Goal: Information Seeking & Learning: Learn about a topic

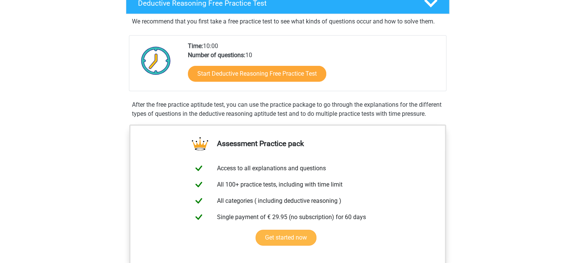
scroll to position [113, 0]
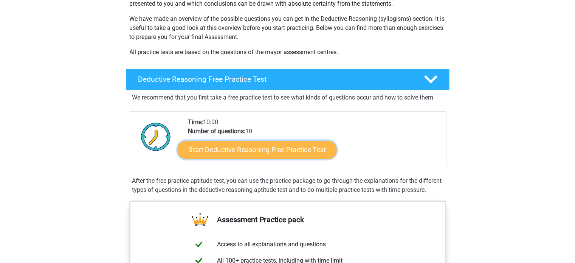
click at [255, 154] on link "Start Deductive Reasoning Free Practice Test" at bounding box center [256, 149] width 159 height 18
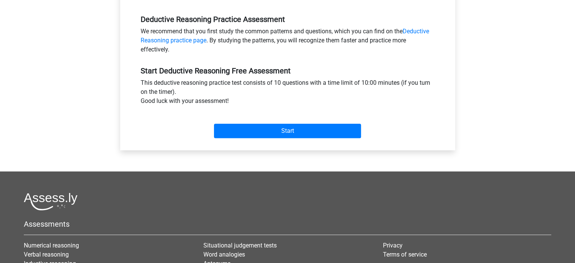
scroll to position [227, 0]
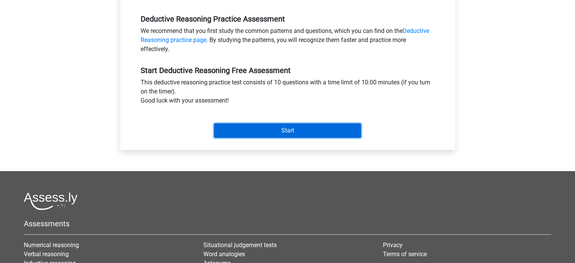
click at [302, 132] on input "Start" at bounding box center [287, 130] width 147 height 14
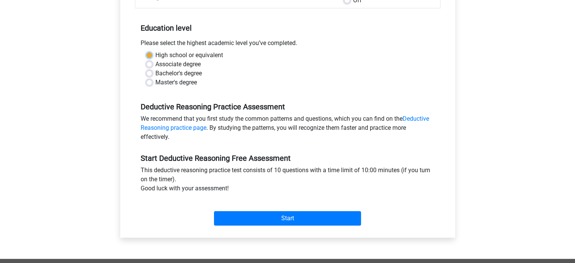
scroll to position [114, 0]
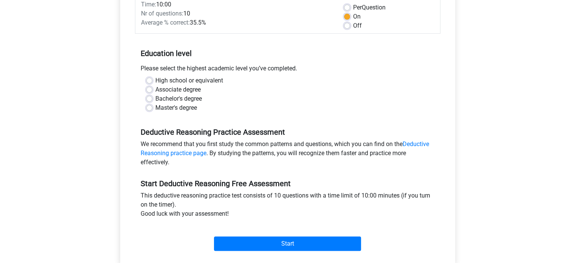
click at [259, 107] on div "Master's degree" at bounding box center [287, 107] width 283 height 9
click at [155, 108] on label "Master's degree" at bounding box center [176, 107] width 42 height 9
click at [150, 108] on input "Master's degree" at bounding box center [149, 107] width 6 height 8
radio input "true"
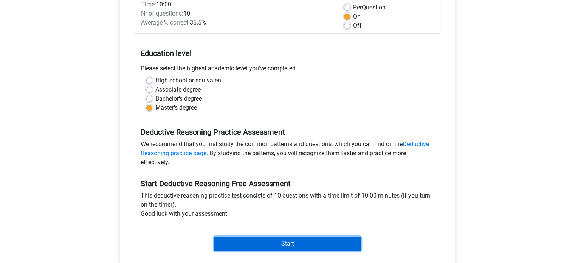
click at [290, 244] on input "Start" at bounding box center [287, 243] width 147 height 14
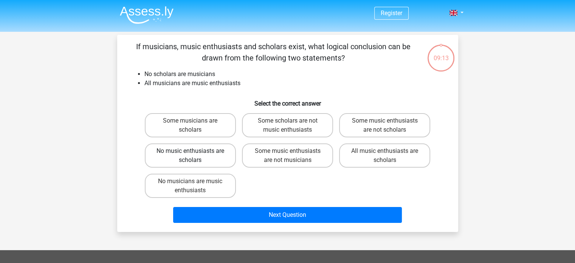
click at [215, 155] on label "No music enthusiasts are scholars" at bounding box center [190, 155] width 91 height 24
click at [195, 155] on input "No music enthusiasts are scholars" at bounding box center [192, 153] width 5 height 5
radio input "true"
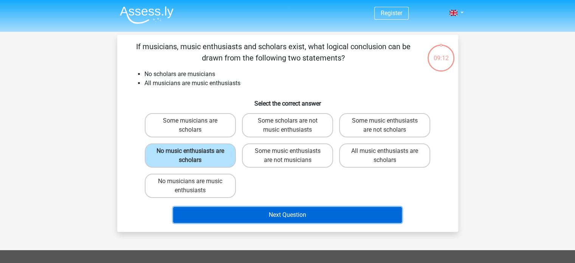
click at [288, 212] on button "Next Question" at bounding box center [287, 215] width 229 height 16
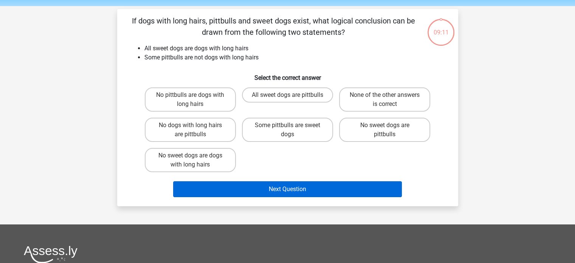
scroll to position [35, 0]
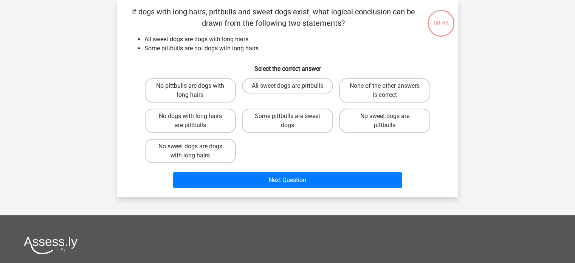
click at [201, 84] on label "No pittbulls are dogs with long hairs" at bounding box center [190, 90] width 91 height 24
click at [195, 86] on input "No pittbulls are dogs with long hairs" at bounding box center [192, 88] width 5 height 5
radio input "true"
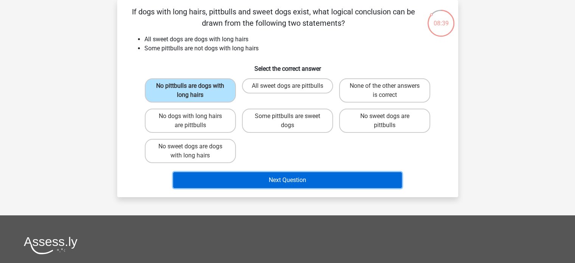
click at [303, 181] on button "Next Question" at bounding box center [287, 180] width 229 height 16
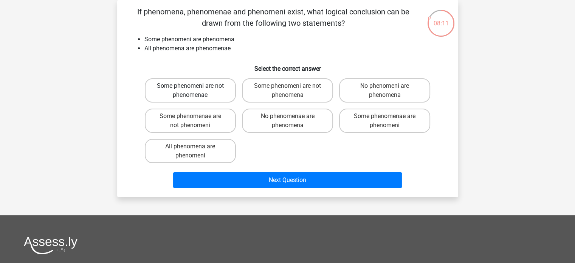
click at [217, 95] on label "Some phenomeni are not phenomenae" at bounding box center [190, 90] width 91 height 24
click at [195, 91] on input "Some phenomeni are not phenomenae" at bounding box center [192, 88] width 5 height 5
radio input "true"
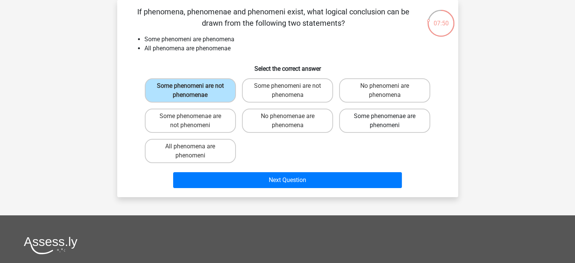
click at [406, 124] on label "Some phenomenae are phenomeni" at bounding box center [384, 120] width 91 height 24
click at [389, 121] on input "Some phenomenae are phenomeni" at bounding box center [387, 118] width 5 height 5
radio input "true"
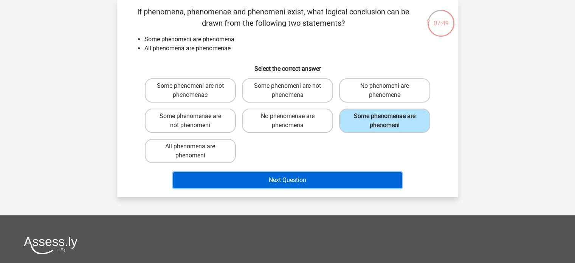
click at [355, 176] on button "Next Question" at bounding box center [287, 180] width 229 height 16
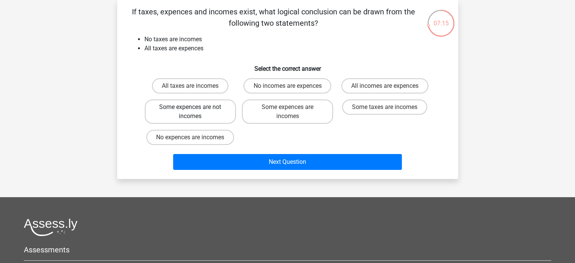
click at [213, 113] on label "Some expences are not incomes" at bounding box center [190, 111] width 91 height 24
click at [195, 112] on input "Some expences are not incomes" at bounding box center [192, 109] width 5 height 5
radio input "true"
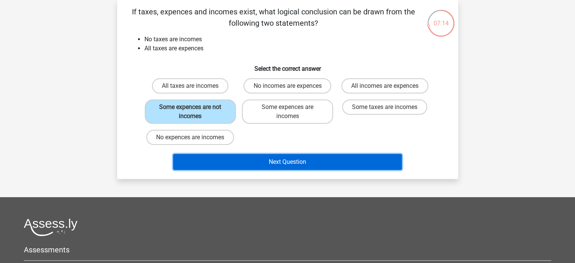
click at [289, 159] on button "Next Question" at bounding box center [287, 162] width 229 height 16
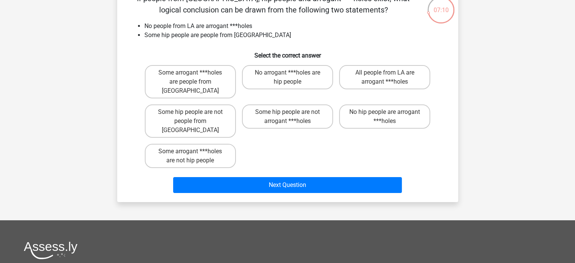
scroll to position [34, 0]
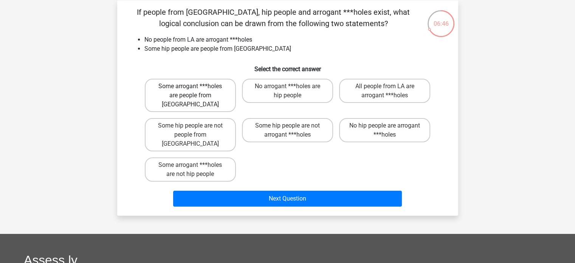
click at [205, 90] on label "Some arrogant ***holes are people from LA" at bounding box center [190, 95] width 91 height 33
click at [195, 90] on input "Some arrogant ***holes are people from LA" at bounding box center [192, 88] width 5 height 5
radio input "true"
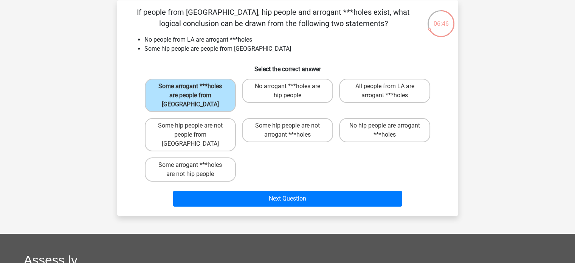
click at [343, 190] on div "Next Question" at bounding box center [288, 199] width 292 height 19
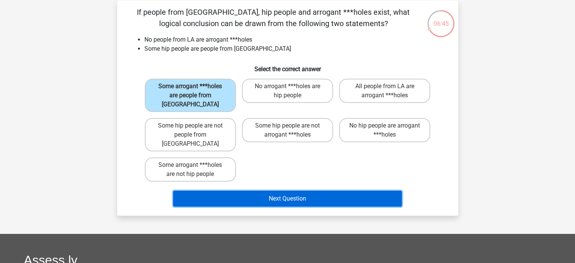
click at [341, 190] on button "Next Question" at bounding box center [287, 198] width 229 height 16
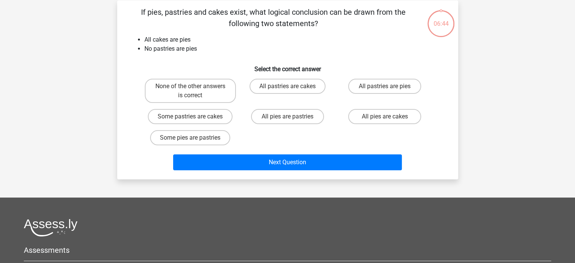
scroll to position [35, 0]
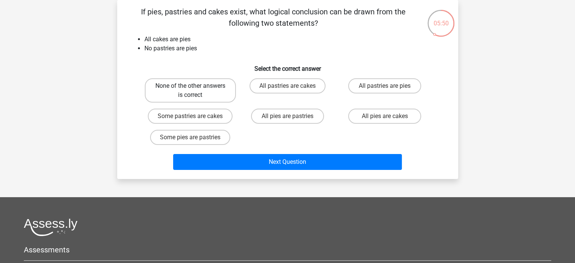
click at [198, 90] on label "None of the other answers is correct" at bounding box center [190, 90] width 91 height 24
click at [195, 90] on input "None of the other answers is correct" at bounding box center [192, 88] width 5 height 5
radio input "true"
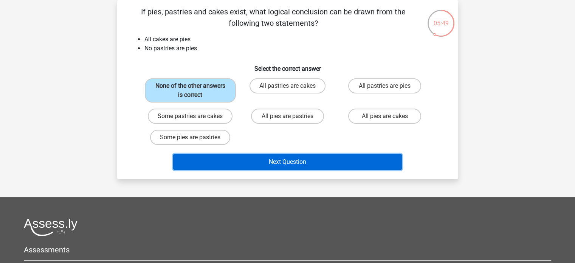
click at [316, 161] on button "Next Question" at bounding box center [287, 162] width 229 height 16
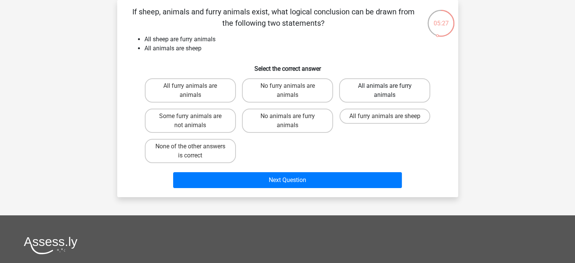
click at [406, 93] on label "All animals are furry animals" at bounding box center [384, 90] width 91 height 24
click at [389, 91] on input "All animals are furry animals" at bounding box center [387, 88] width 5 height 5
radio input "true"
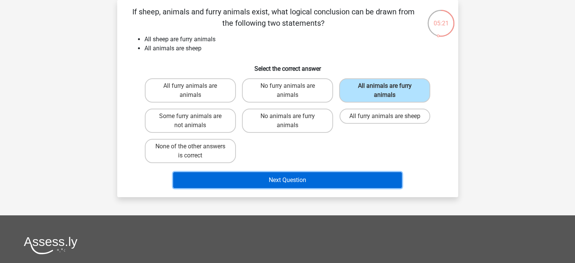
click at [292, 183] on button "Next Question" at bounding box center [287, 180] width 229 height 16
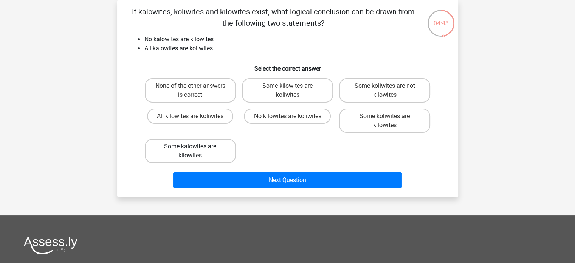
click at [209, 155] on label "Some kalowites are kilowites" at bounding box center [190, 151] width 91 height 24
click at [195, 151] on input "Some kalowites are kilowites" at bounding box center [192, 148] width 5 height 5
radio input "true"
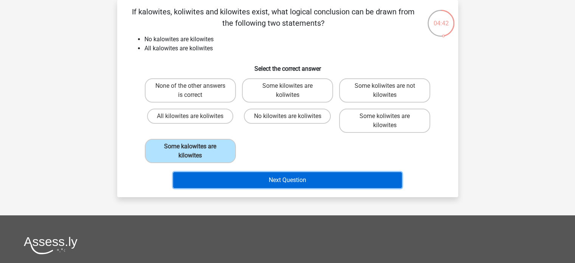
click at [302, 179] on button "Next Question" at bounding box center [287, 180] width 229 height 16
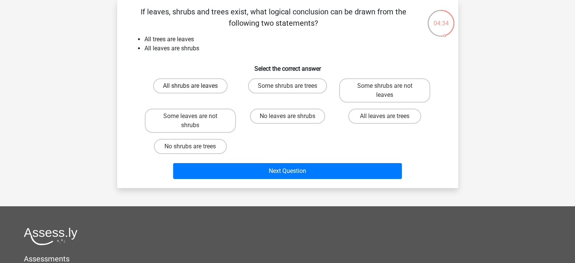
click at [200, 86] on label "All shrubs are leaves" at bounding box center [190, 85] width 74 height 15
click at [195, 86] on input "All shrubs are leaves" at bounding box center [192, 88] width 5 height 5
radio input "true"
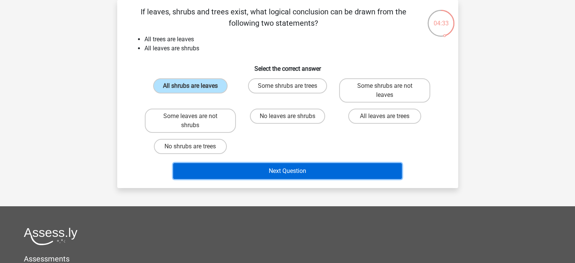
click at [294, 169] on button "Next Question" at bounding box center [287, 171] width 229 height 16
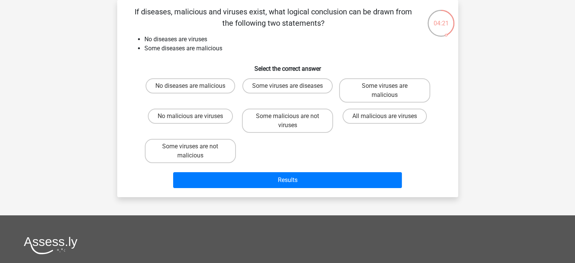
click at [190, 86] on input "No diseases are malicious" at bounding box center [192, 88] width 5 height 5
radio input "true"
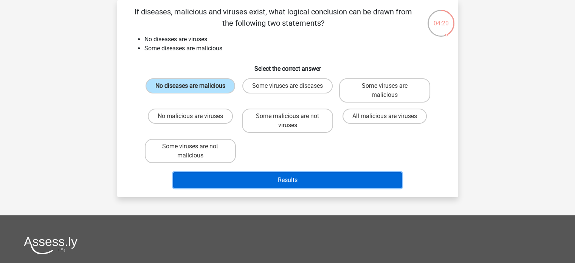
drag, startPoint x: 301, startPoint y: 180, endPoint x: 375, endPoint y: 172, distance: 74.5
click at [301, 179] on button "Results" at bounding box center [287, 180] width 229 height 16
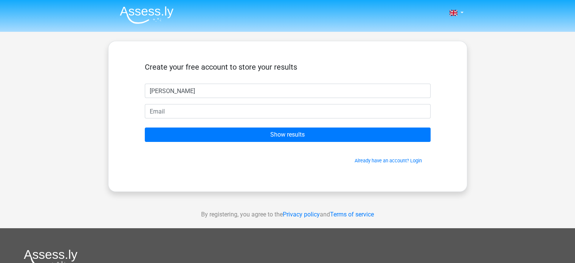
type input "Nyi Paung"
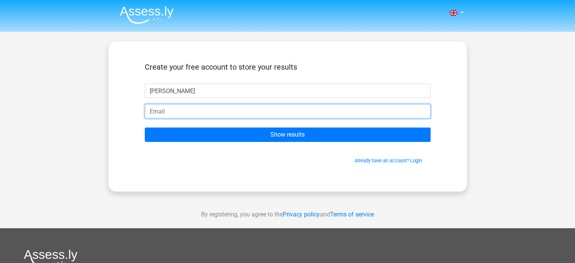
click at [164, 110] on input "email" at bounding box center [288, 111] width 286 height 14
type input "nyipaung@myanmarcp.com"
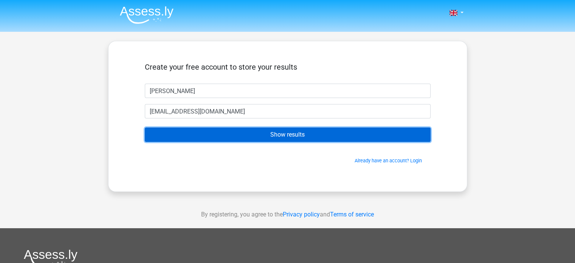
click at [295, 134] on input "Show results" at bounding box center [288, 134] width 286 height 14
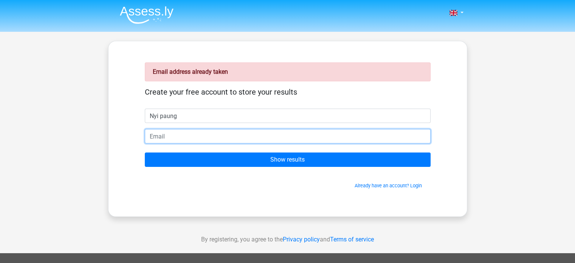
click at [157, 137] on input "email" at bounding box center [288, 136] width 286 height 14
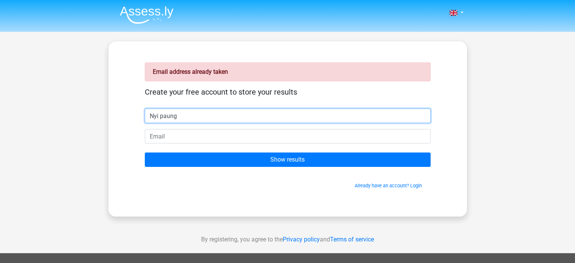
click at [161, 114] on input "Nyi paung" at bounding box center [288, 115] width 286 height 14
type input "[PERSON_NAME]"
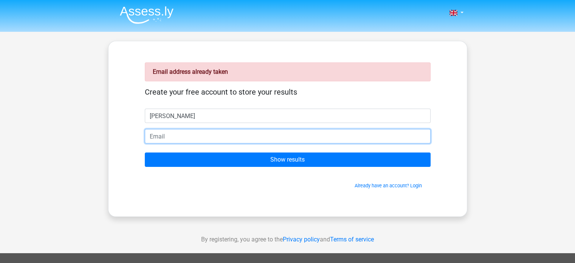
click at [162, 134] on input "email" at bounding box center [288, 136] width 286 height 14
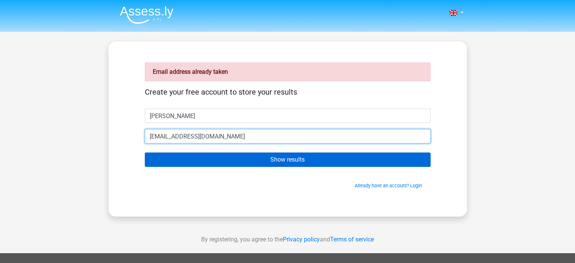
type input "[EMAIL_ADDRESS][DOMAIN_NAME]"
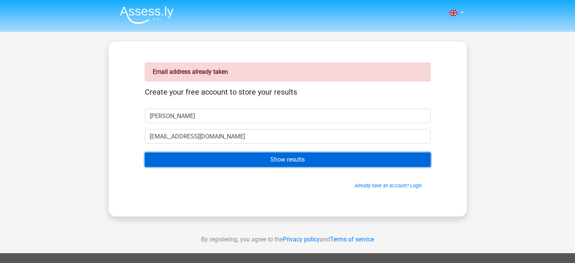
click at [284, 163] on input "Show results" at bounding box center [288, 159] width 286 height 14
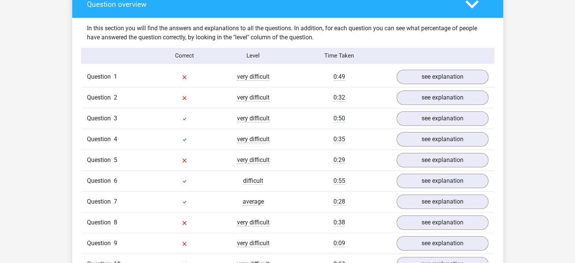
scroll to position [567, 0]
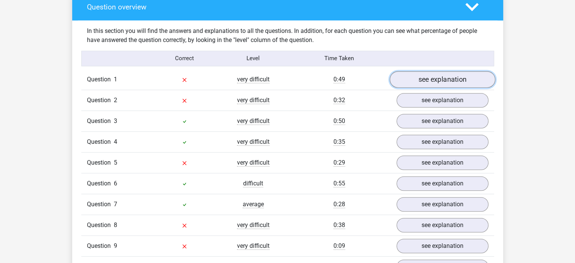
click at [449, 80] on link "see explanation" at bounding box center [441, 79] width 105 height 17
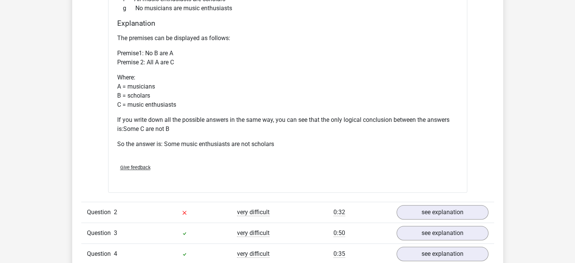
scroll to position [831, 0]
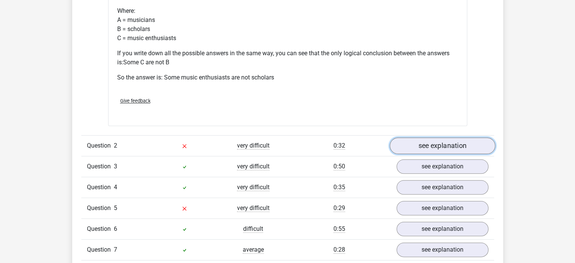
click at [432, 145] on link "see explanation" at bounding box center [441, 145] width 105 height 17
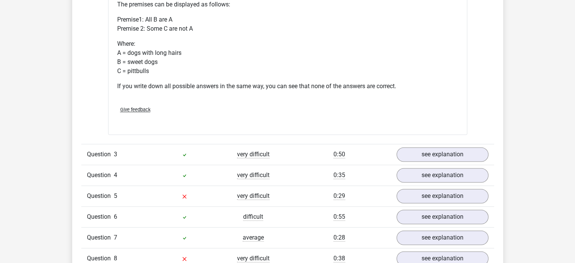
scroll to position [1133, 0]
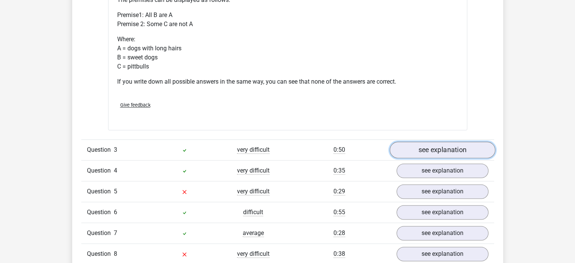
click at [434, 147] on link "see explanation" at bounding box center [441, 149] width 105 height 17
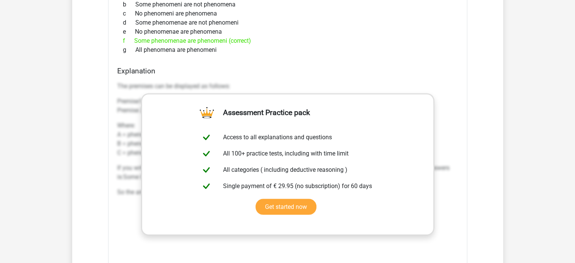
scroll to position [1549, 0]
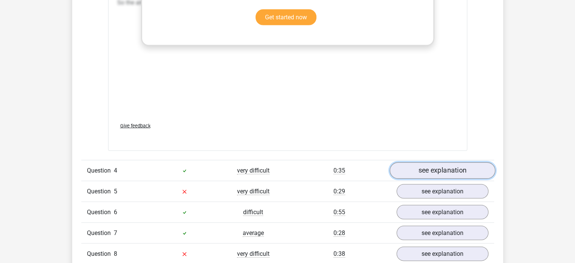
click at [425, 171] on link "see explanation" at bounding box center [441, 170] width 105 height 17
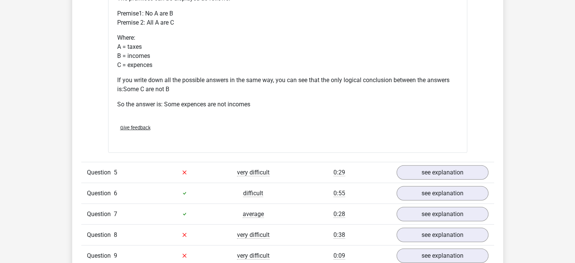
scroll to position [1889, 0]
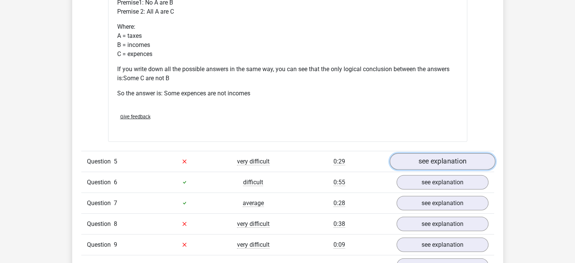
click at [434, 158] on link "see explanation" at bounding box center [441, 161] width 105 height 17
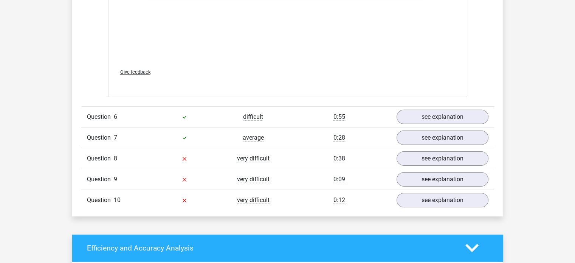
scroll to position [2380, 0]
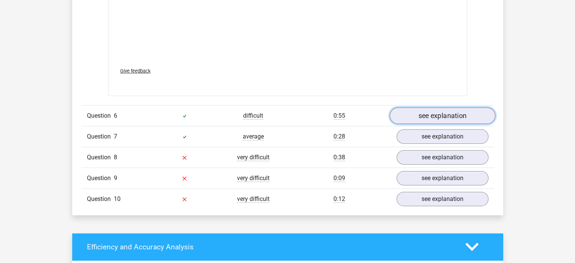
click at [433, 113] on link "see explanation" at bounding box center [441, 115] width 105 height 17
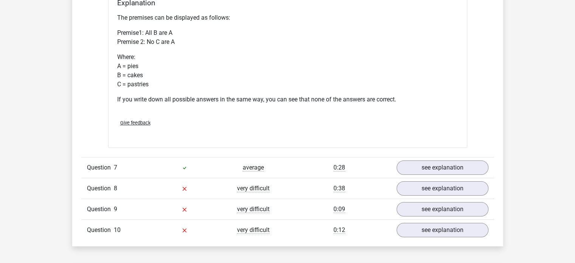
scroll to position [2644, 0]
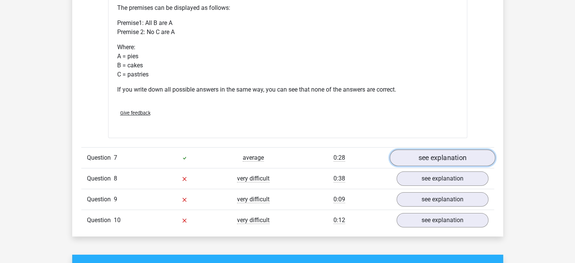
click at [419, 157] on link "see explanation" at bounding box center [441, 157] width 105 height 17
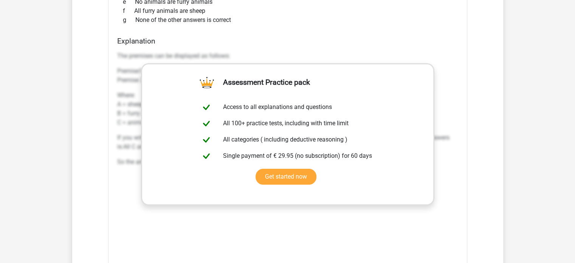
scroll to position [3098, 0]
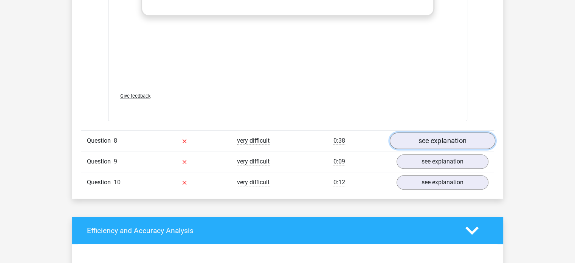
click at [420, 140] on link "see explanation" at bounding box center [441, 140] width 105 height 17
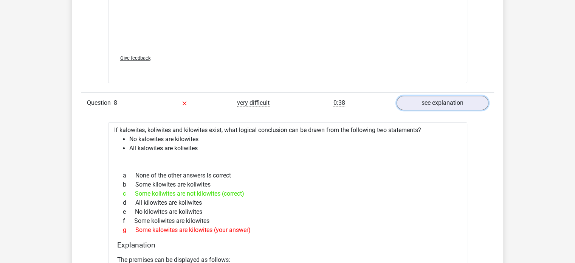
scroll to position [3173, 0]
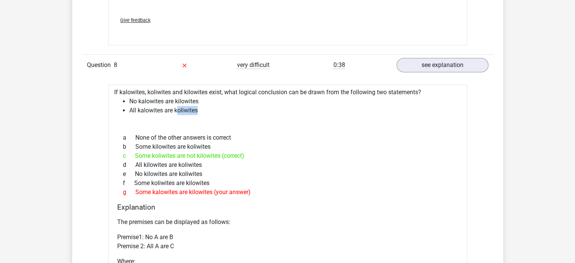
drag, startPoint x: 176, startPoint y: 108, endPoint x: 207, endPoint y: 108, distance: 30.2
click at [207, 108] on li "All kalowites are koliwites" at bounding box center [295, 110] width 332 height 9
drag, startPoint x: 175, startPoint y: 95, endPoint x: 227, endPoint y: 99, distance: 52.3
click at [227, 99] on li "No kalowites are kilowites" at bounding box center [295, 101] width 332 height 9
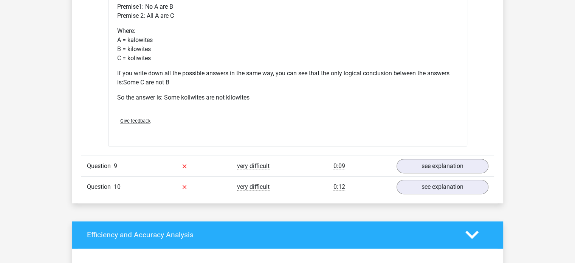
scroll to position [3438, 0]
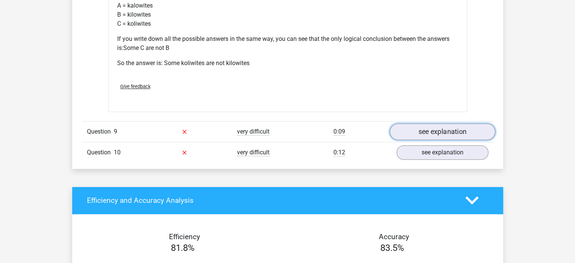
click at [432, 126] on link "see explanation" at bounding box center [441, 131] width 105 height 17
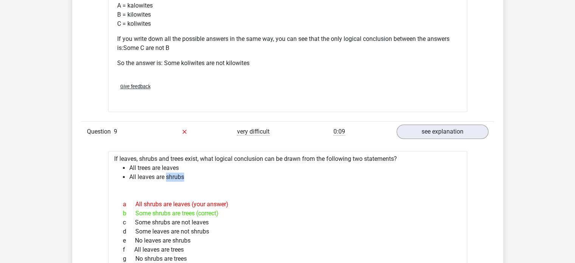
drag, startPoint x: 167, startPoint y: 172, endPoint x: 214, endPoint y: 173, distance: 47.2
click at [214, 173] on li "All leaves are shrubs" at bounding box center [295, 176] width 332 height 9
copy li "shrubs"
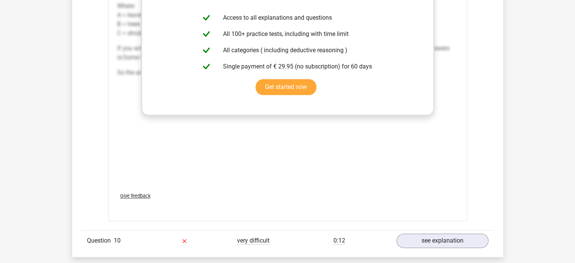
scroll to position [3853, 0]
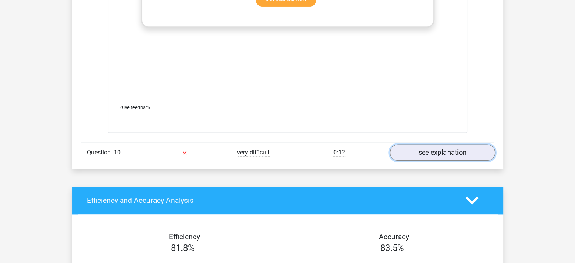
click at [428, 150] on link "see explanation" at bounding box center [441, 152] width 105 height 17
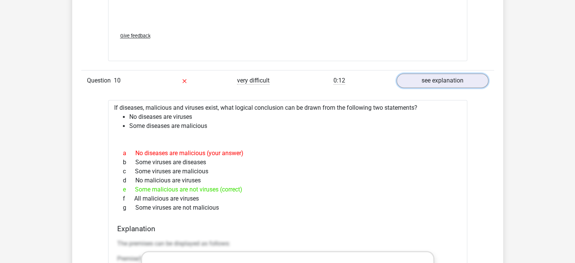
scroll to position [3929, 0]
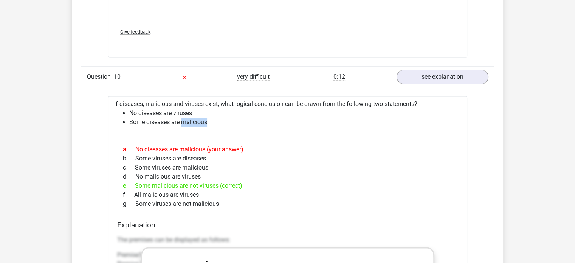
drag, startPoint x: 181, startPoint y: 119, endPoint x: 258, endPoint y: 119, distance: 77.1
click at [258, 119] on li "Some diseases are malicious" at bounding box center [295, 121] width 332 height 9
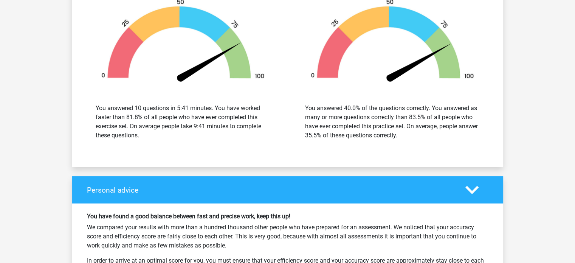
scroll to position [4760, 0]
